Goal: Find specific page/section: Find specific page/section

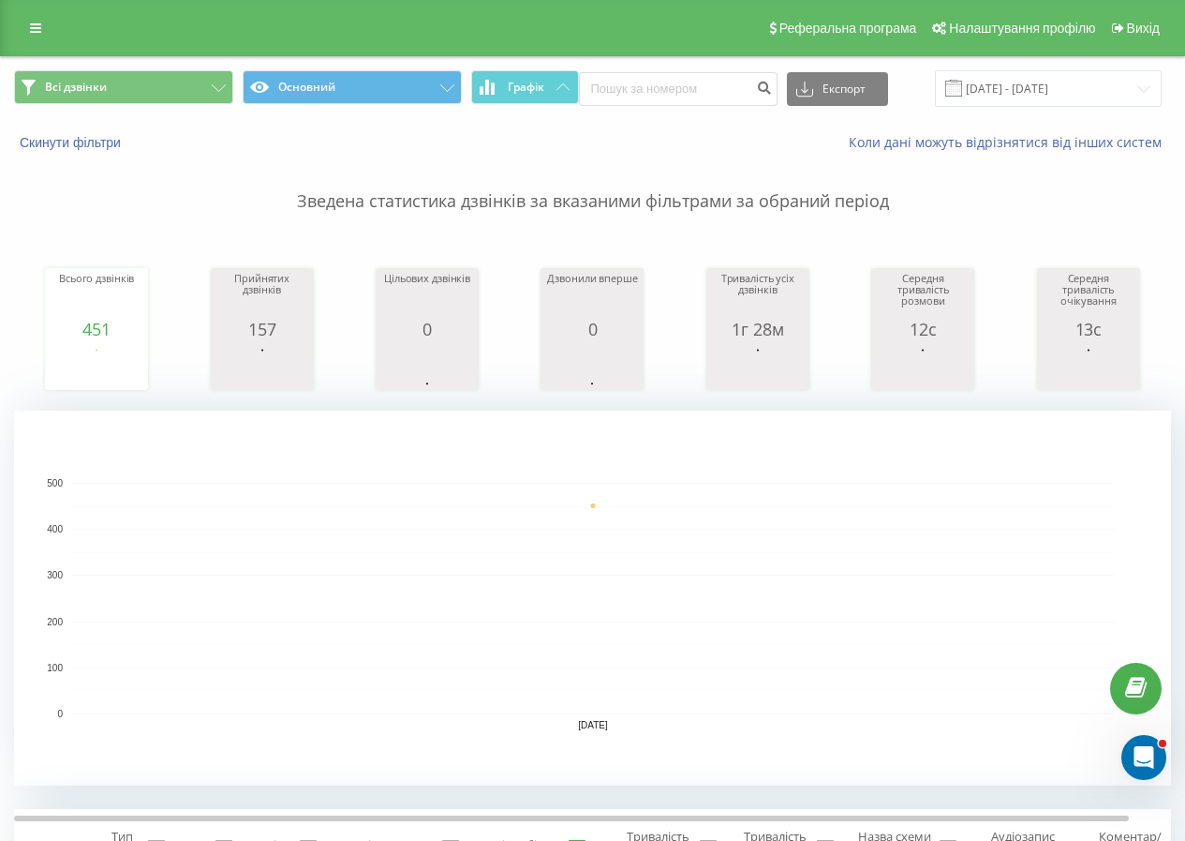
scroll to position [187, 0]
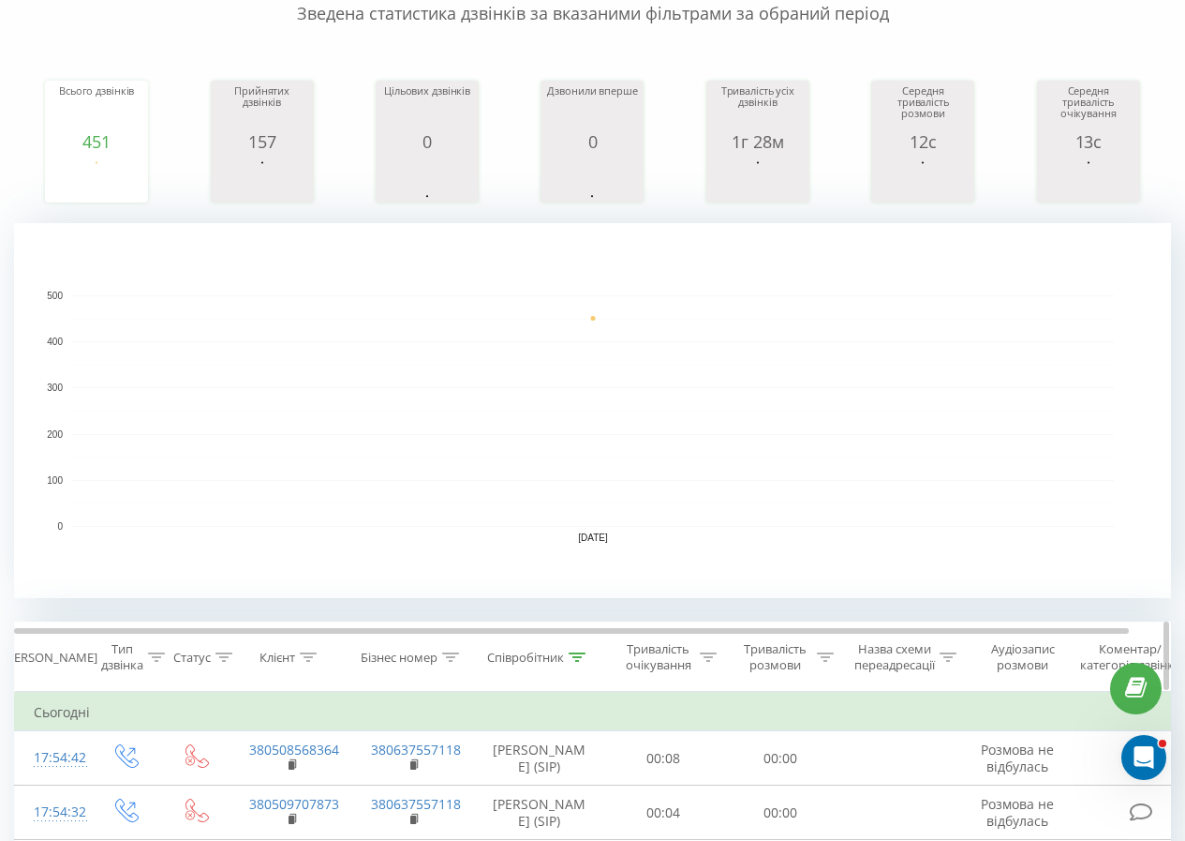
click at [591, 665] on th "Співробітник" at bounding box center [539, 656] width 131 height 69
click at [586, 659] on icon at bounding box center [577, 656] width 17 height 9
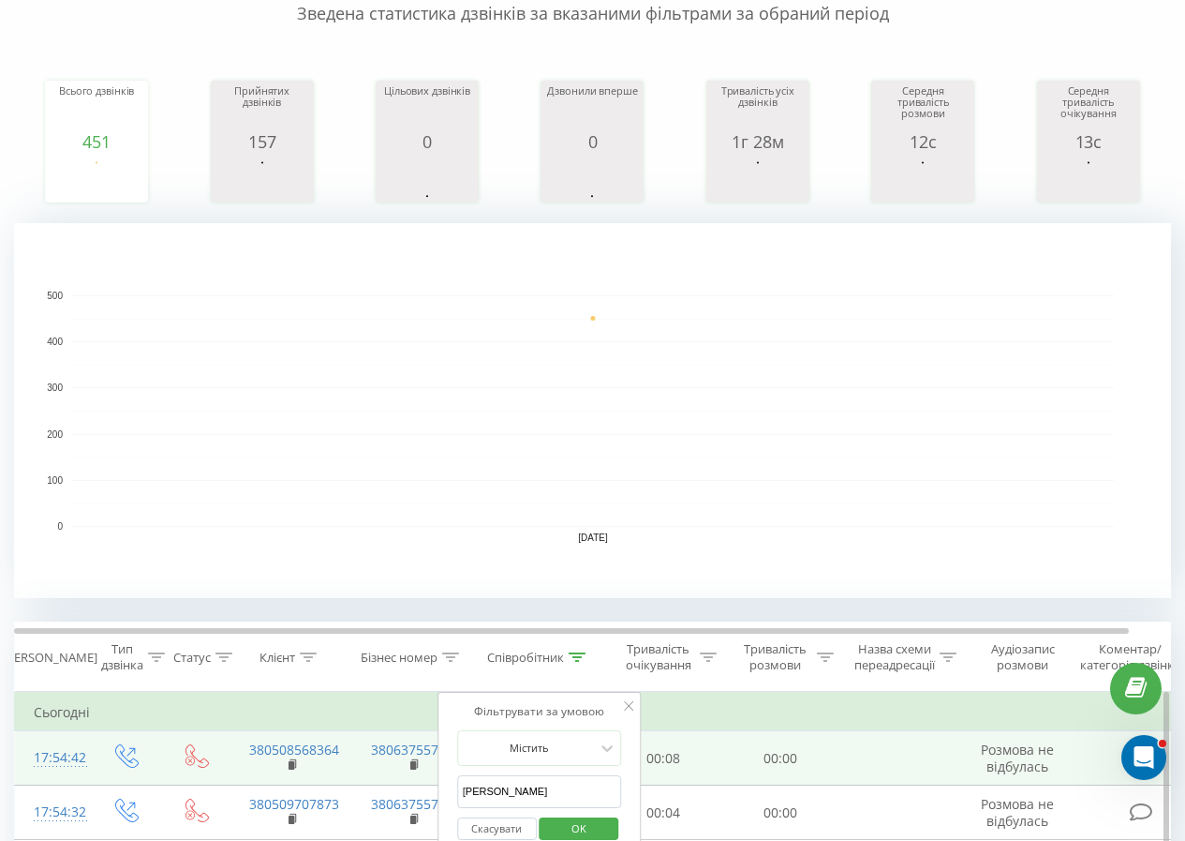
drag, startPoint x: 528, startPoint y: 792, endPoint x: 392, endPoint y: 762, distance: 139.1
click button "OK" at bounding box center [580, 828] width 80 height 23
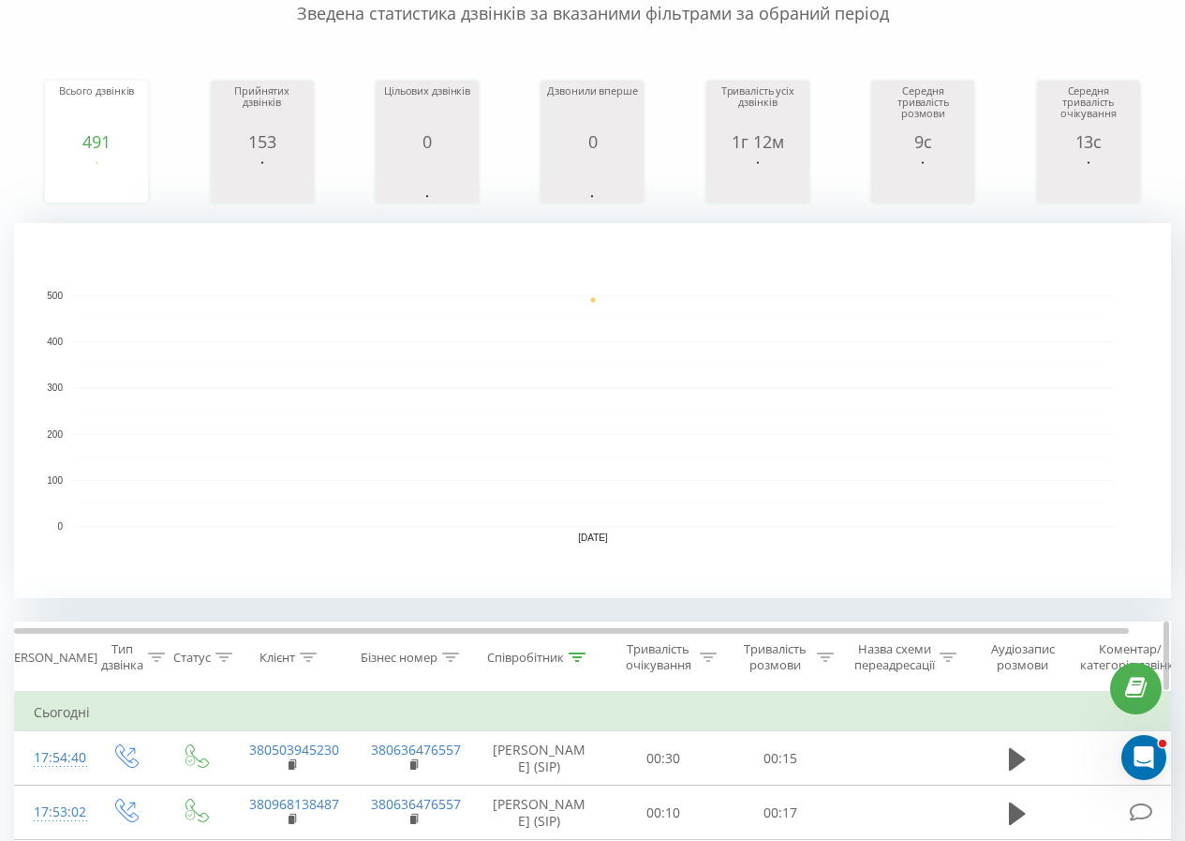
click at [582, 653] on icon at bounding box center [578, 656] width 17 height 9
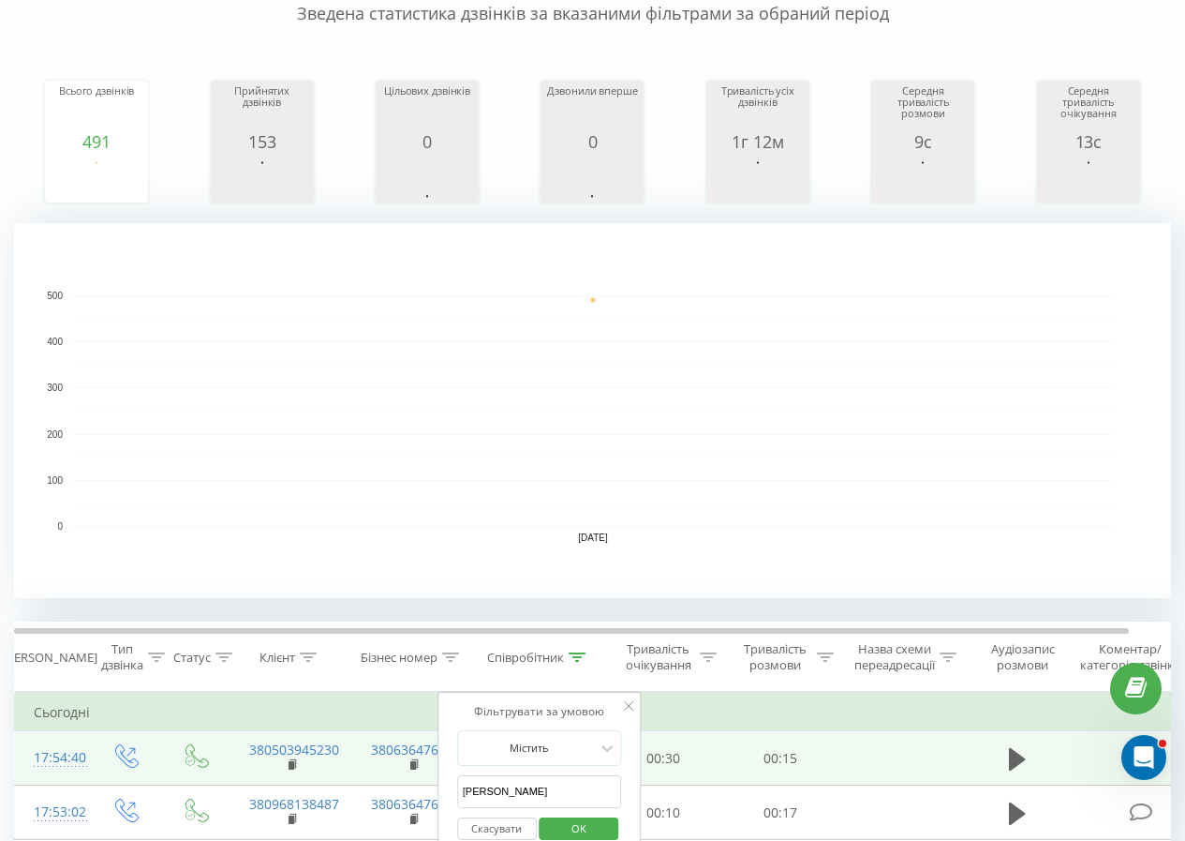
drag, startPoint x: 547, startPoint y: 796, endPoint x: 402, endPoint y: 780, distance: 146.2
click button "OK" at bounding box center [580, 828] width 80 height 23
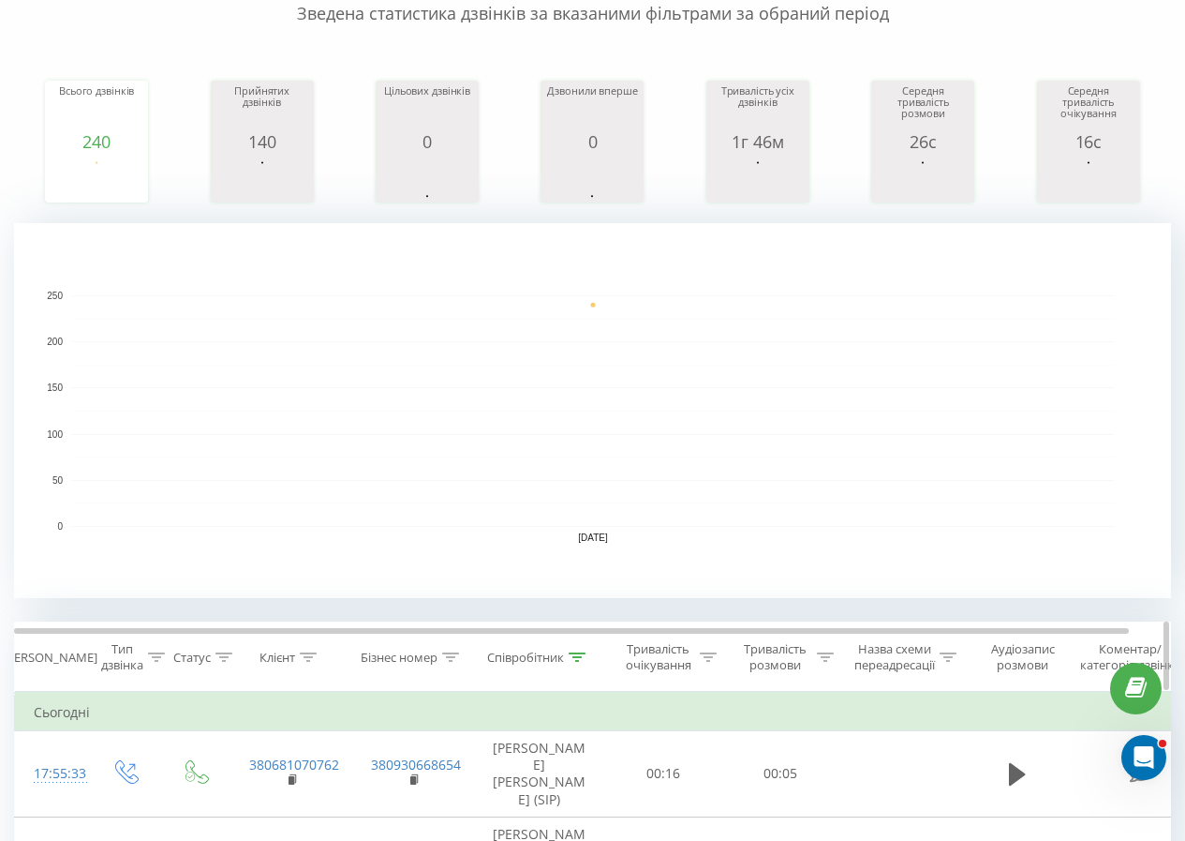
click at [583, 660] on icon at bounding box center [577, 656] width 17 height 9
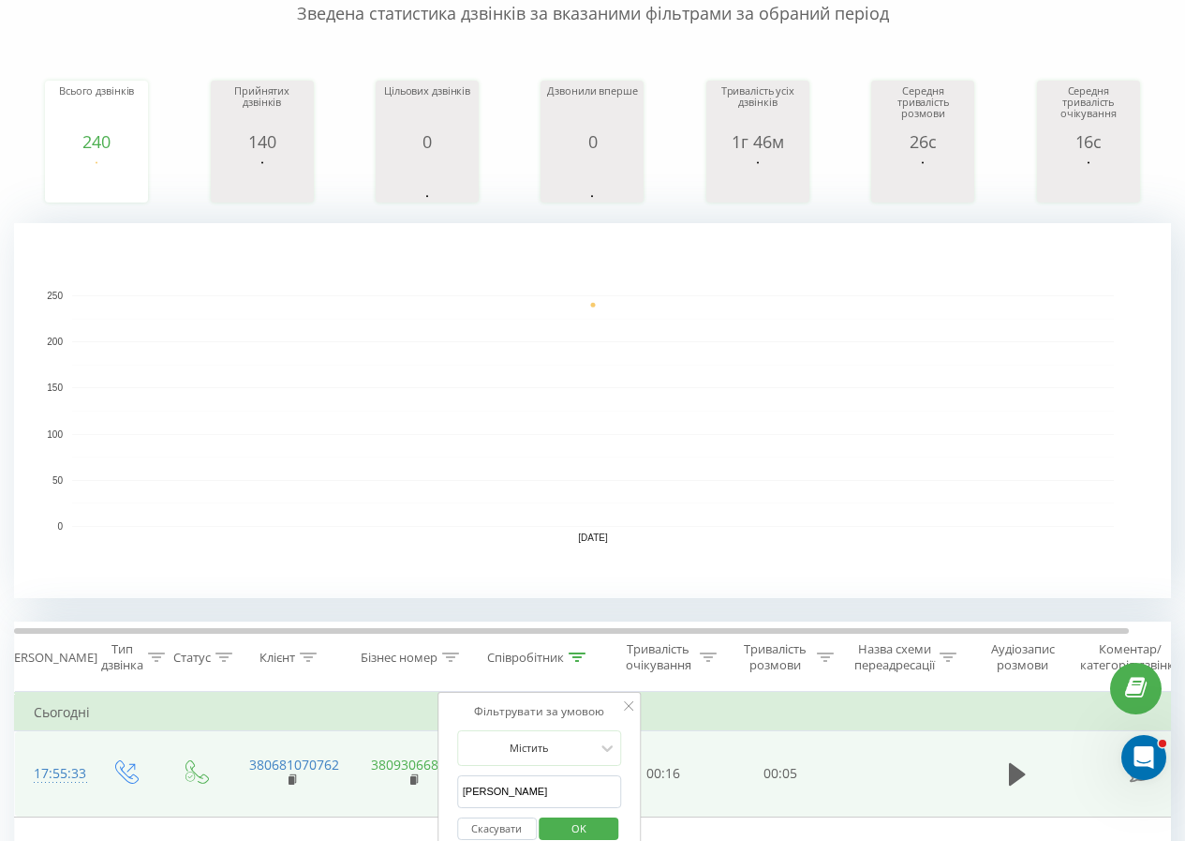
drag, startPoint x: 561, startPoint y: 794, endPoint x: 371, endPoint y: 759, distance: 193.3
type input "[PERSON_NAME]"
click button "OK" at bounding box center [580, 828] width 80 height 23
